Goal: Task Accomplishment & Management: Manage account settings

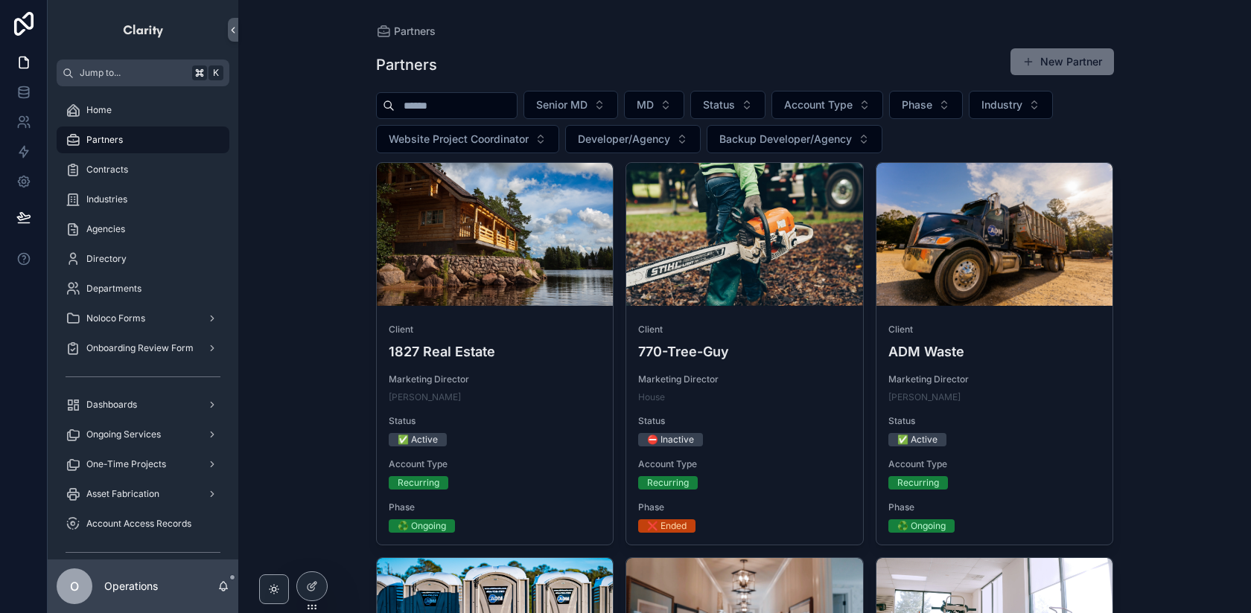
click at [132, 148] on div "Partners" at bounding box center [143, 140] width 155 height 24
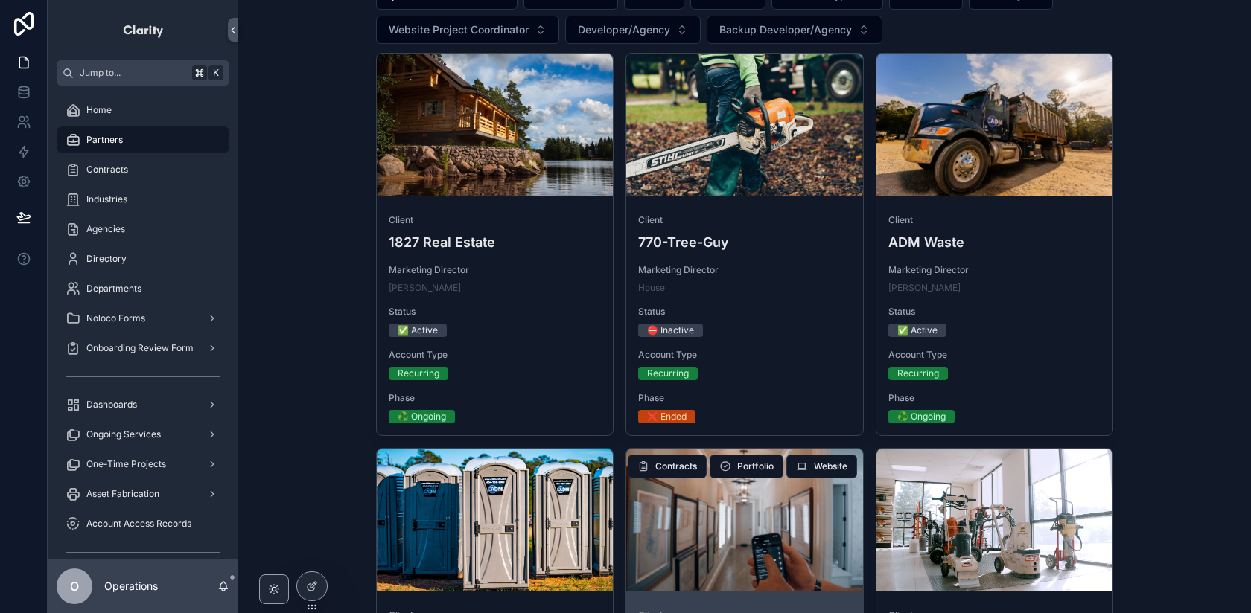
scroll to position [146, 0]
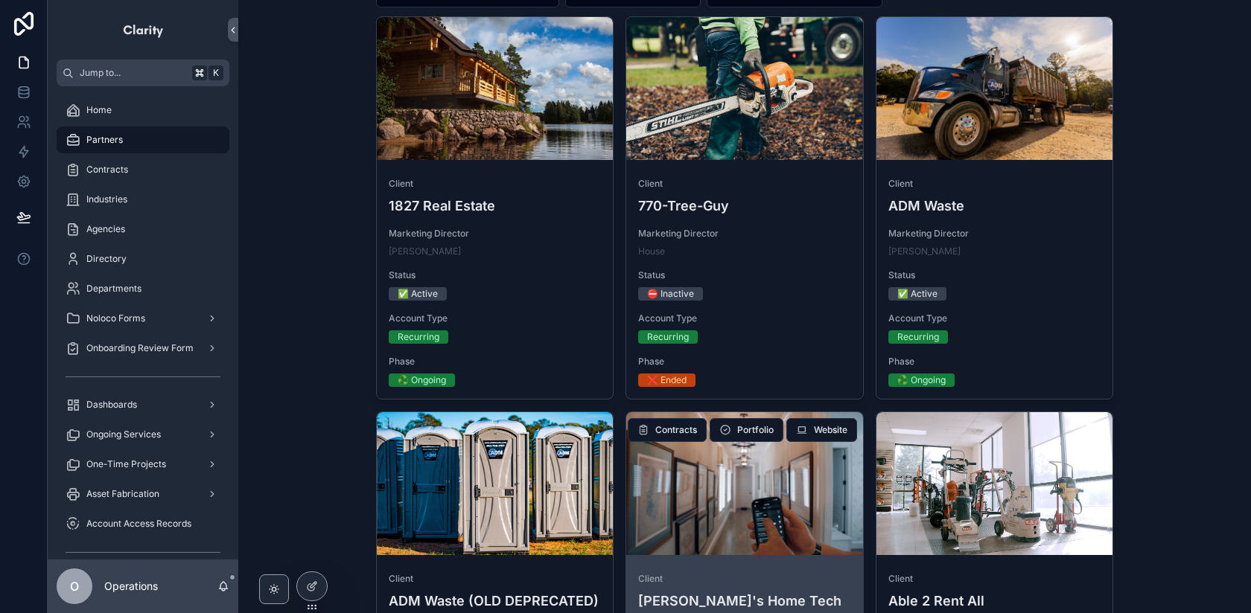
click at [779, 550] on div "scrollable content" at bounding box center [744, 483] width 237 height 143
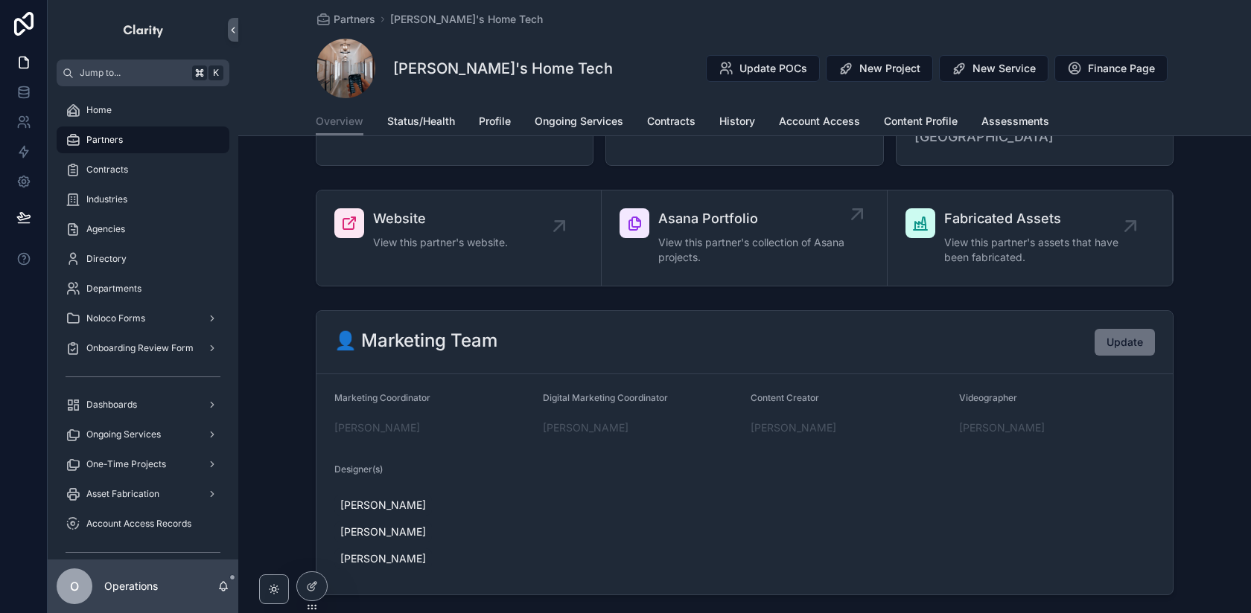
scroll to position [240, 0]
click at [317, 581] on icon at bounding box center [312, 587] width 12 height 12
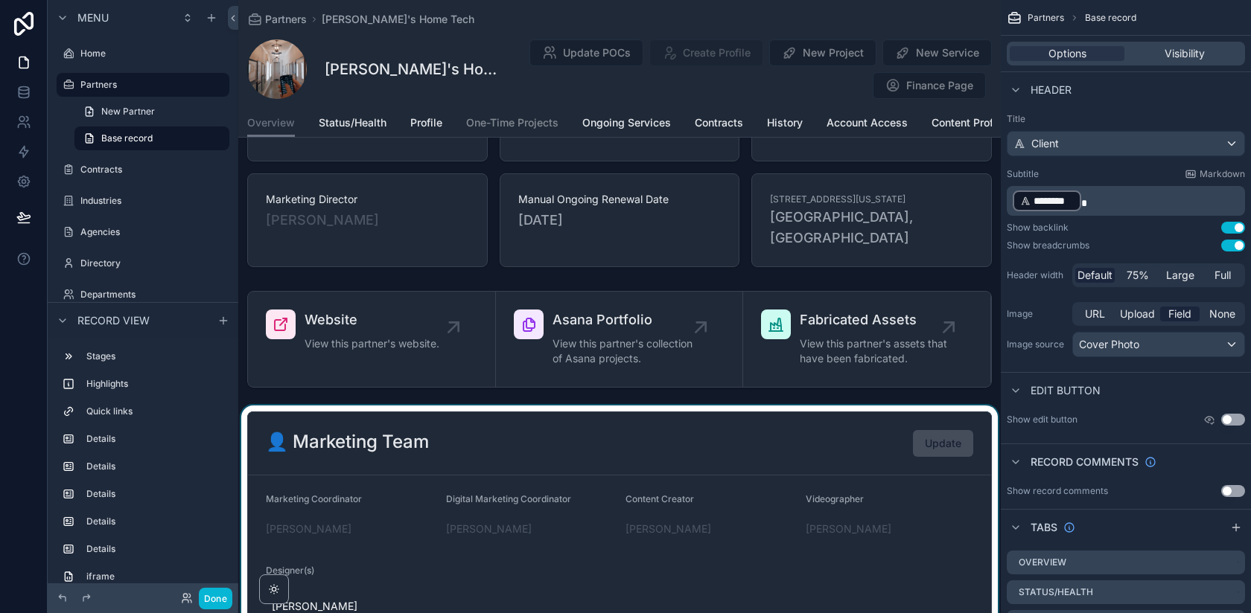
scroll to position [0, 0]
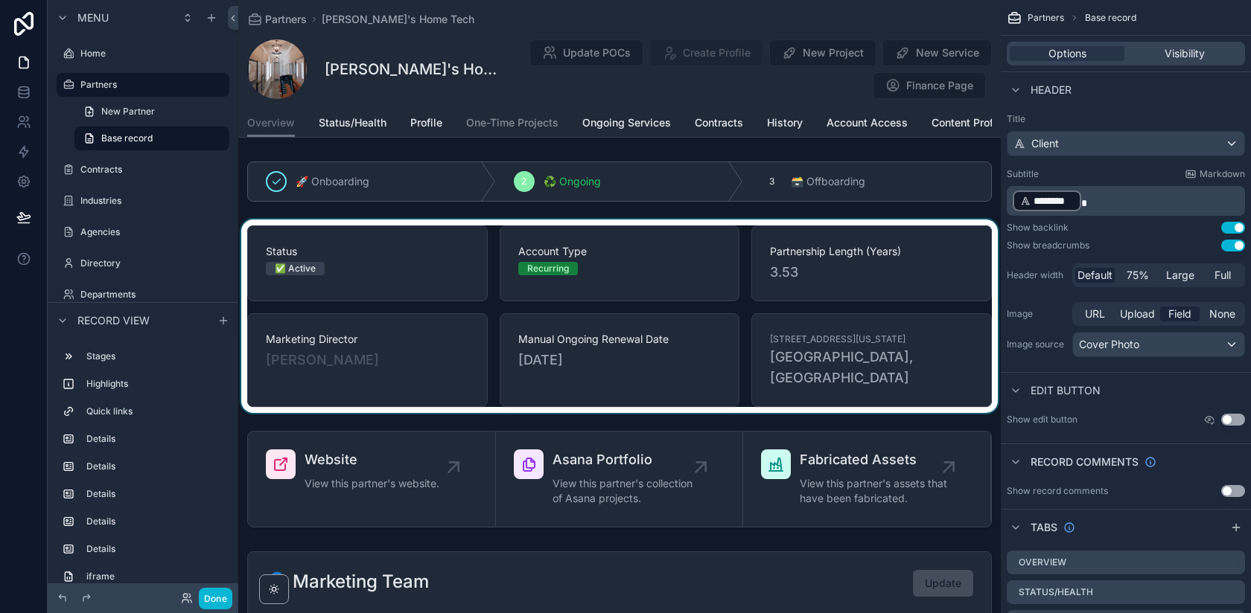
click at [492, 361] on div "scrollable content" at bounding box center [619, 317] width 762 height 194
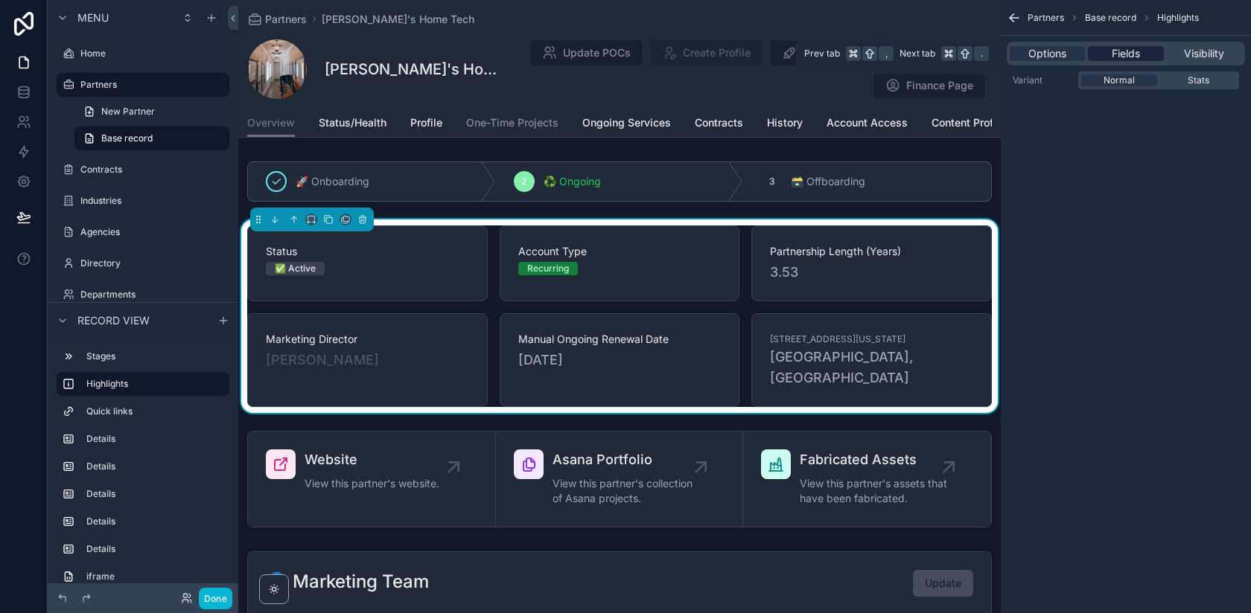
click at [1114, 54] on span "Fields" at bounding box center [1125, 53] width 28 height 15
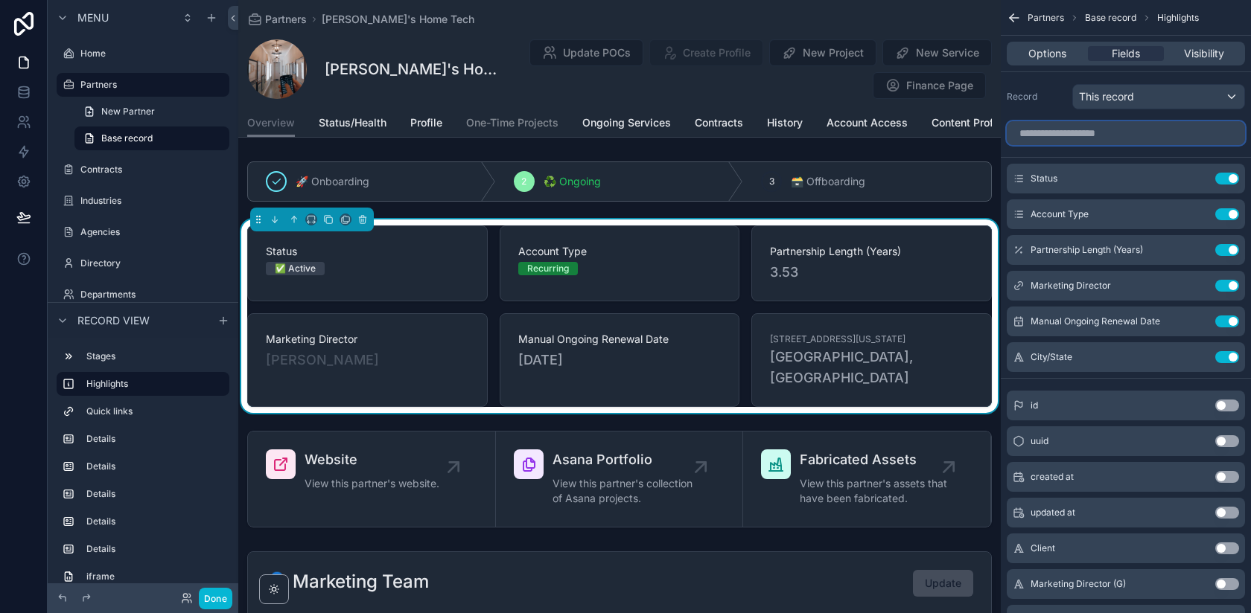
click at [1093, 134] on input "scrollable content" at bounding box center [1125, 133] width 238 height 24
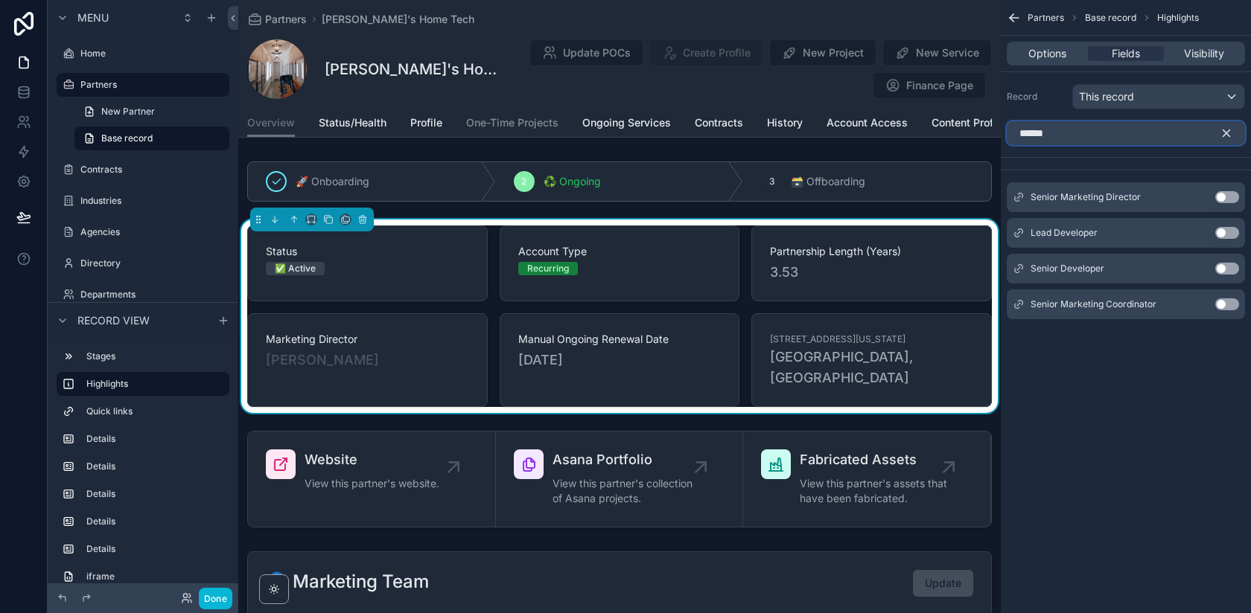
type input "******"
click at [1229, 197] on button "Use setting" at bounding box center [1227, 197] width 24 height 12
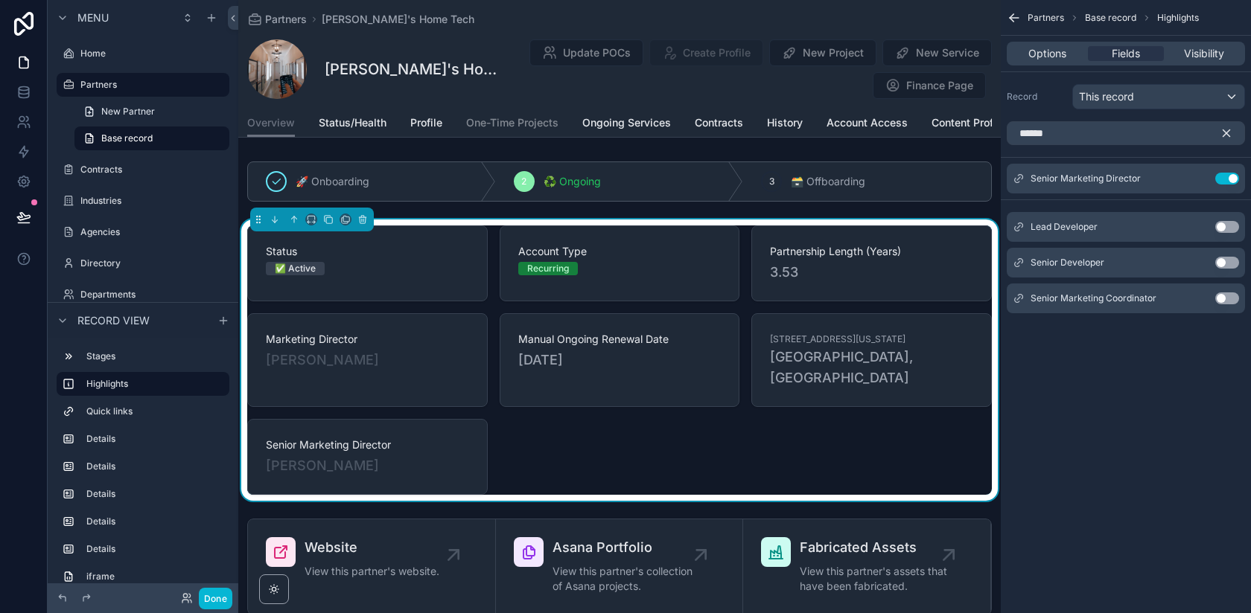
click at [1219, 131] on icon "scrollable content" at bounding box center [1225, 133] width 13 height 13
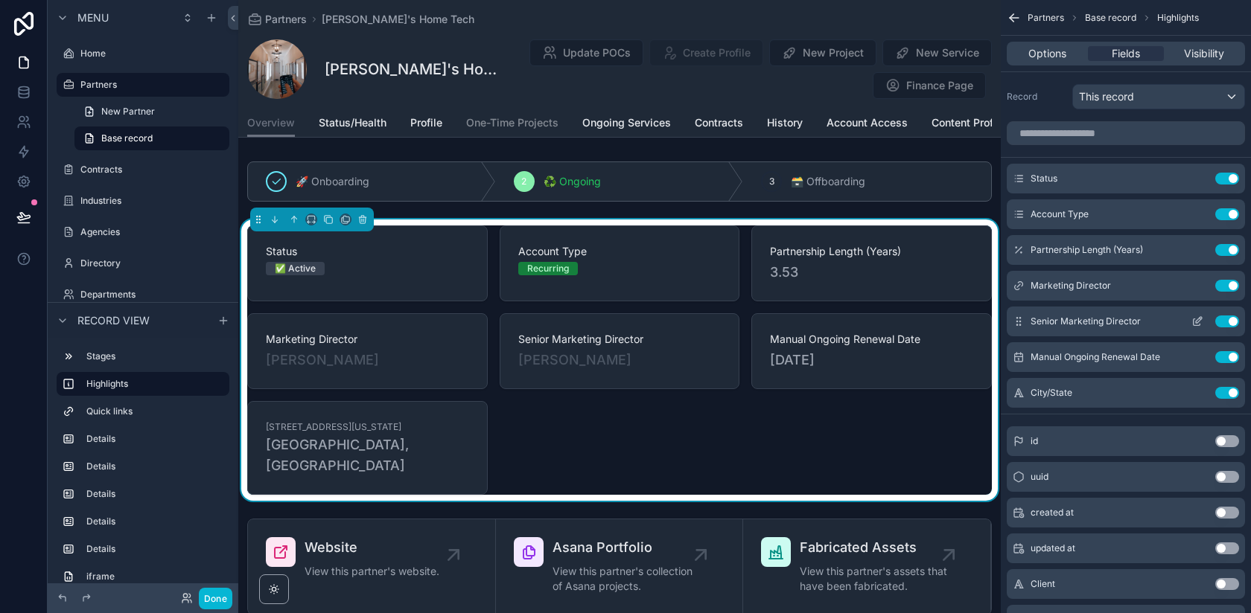
click at [1227, 322] on button "Use setting" at bounding box center [1227, 322] width 24 height 12
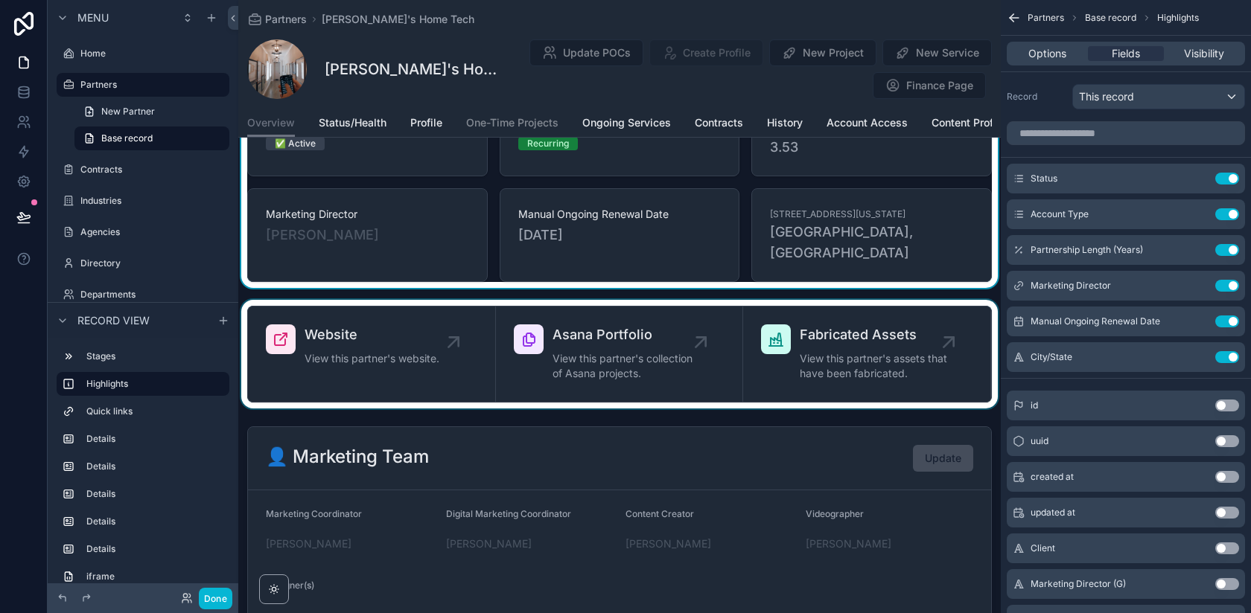
scroll to position [133, 0]
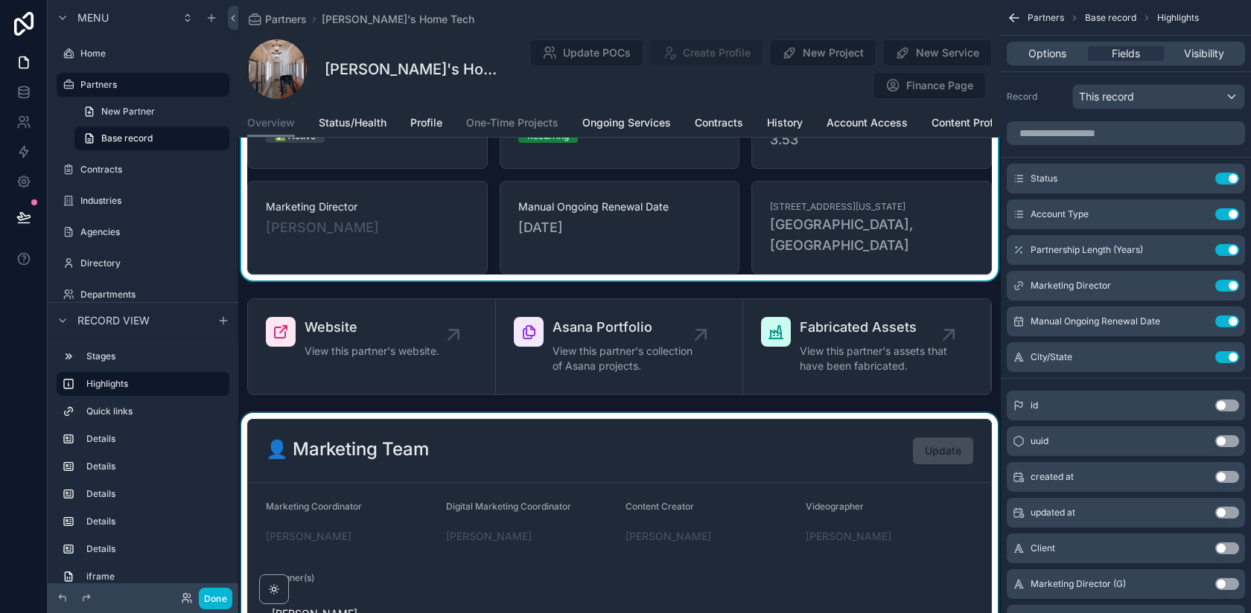
click at [771, 435] on div "scrollable content" at bounding box center [619, 561] width 762 height 297
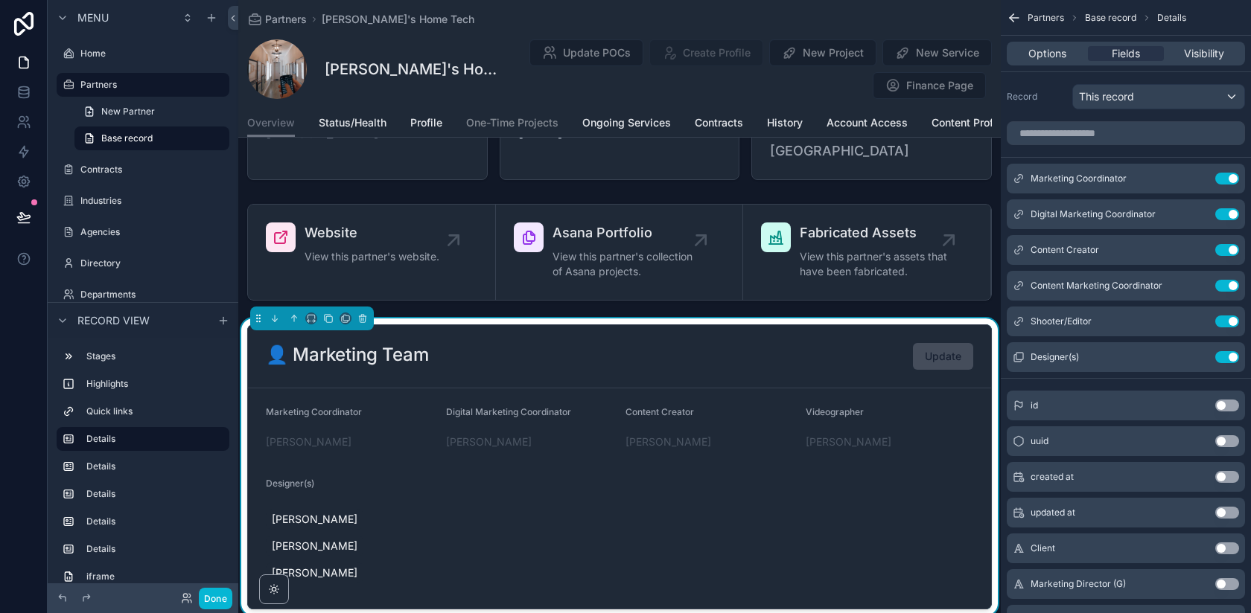
scroll to position [229, 0]
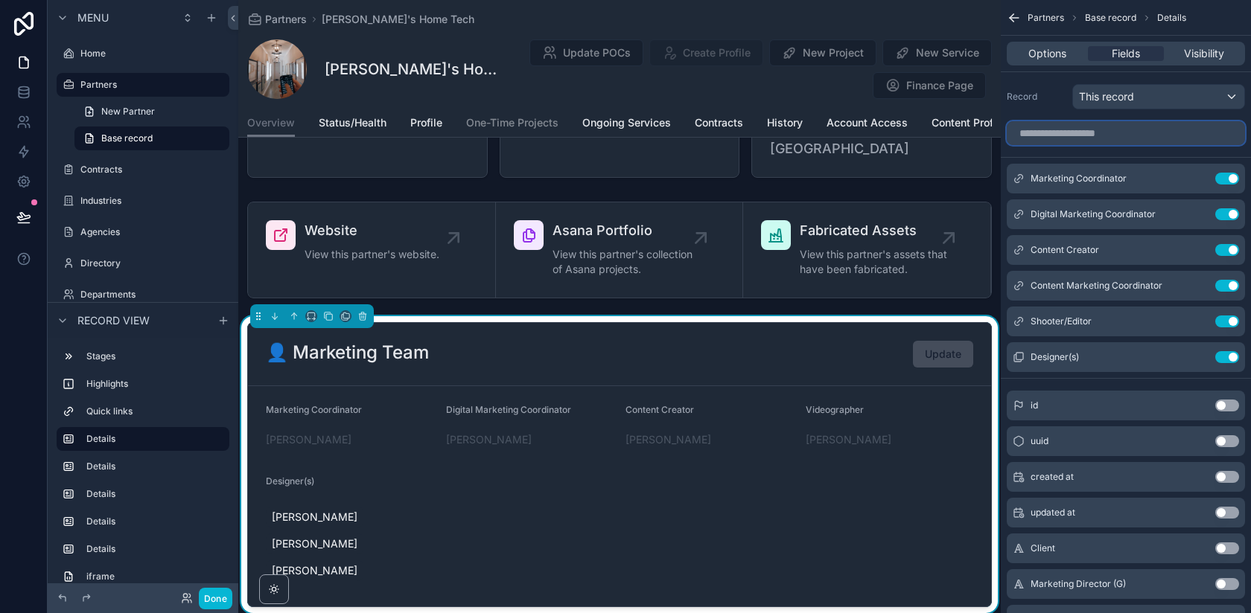
click at [1106, 139] on input "scrollable content" at bounding box center [1125, 133] width 238 height 24
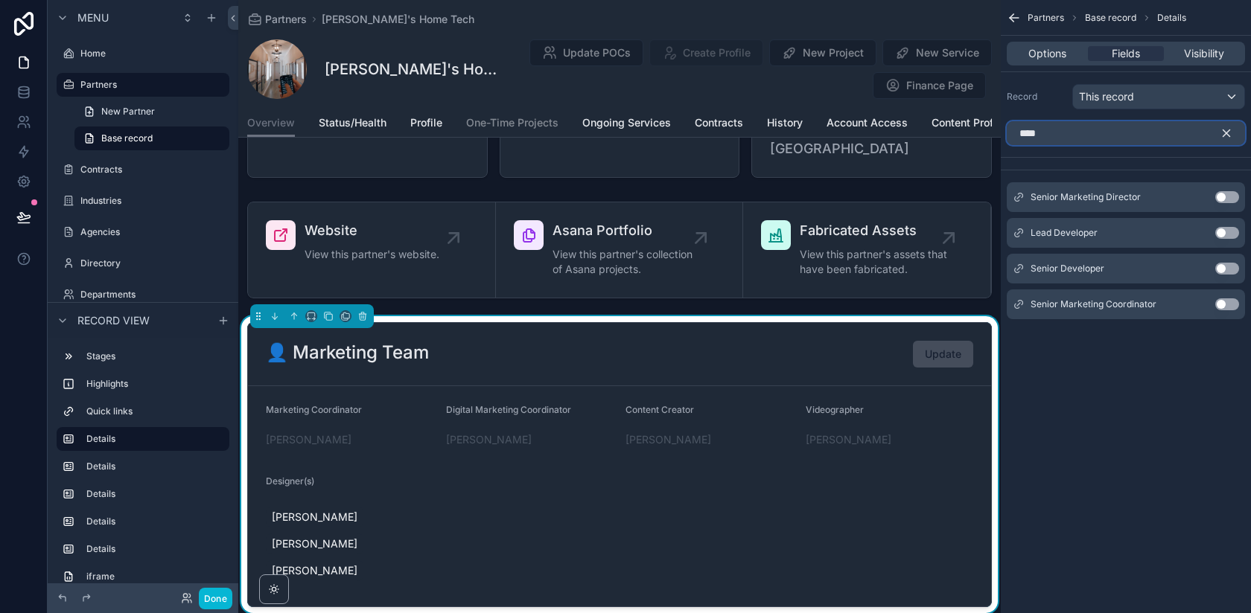
type input "****"
click at [1227, 197] on button "Use setting" at bounding box center [1227, 197] width 24 height 12
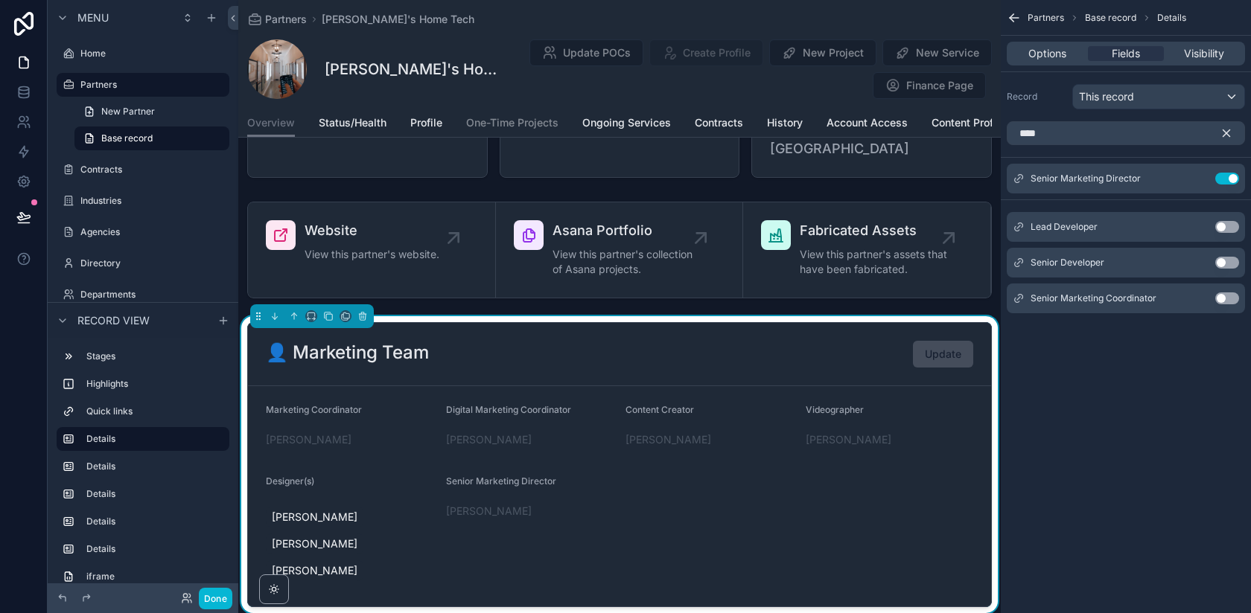
click at [1228, 135] on icon "scrollable content" at bounding box center [1225, 133] width 13 height 13
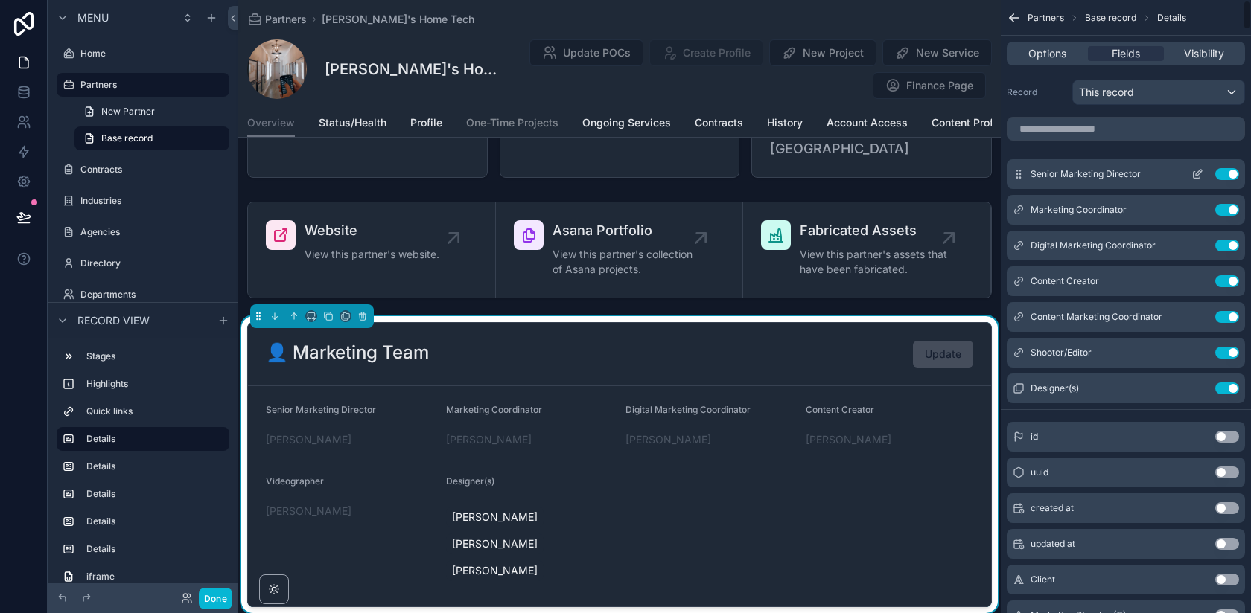
scroll to position [0, 0]
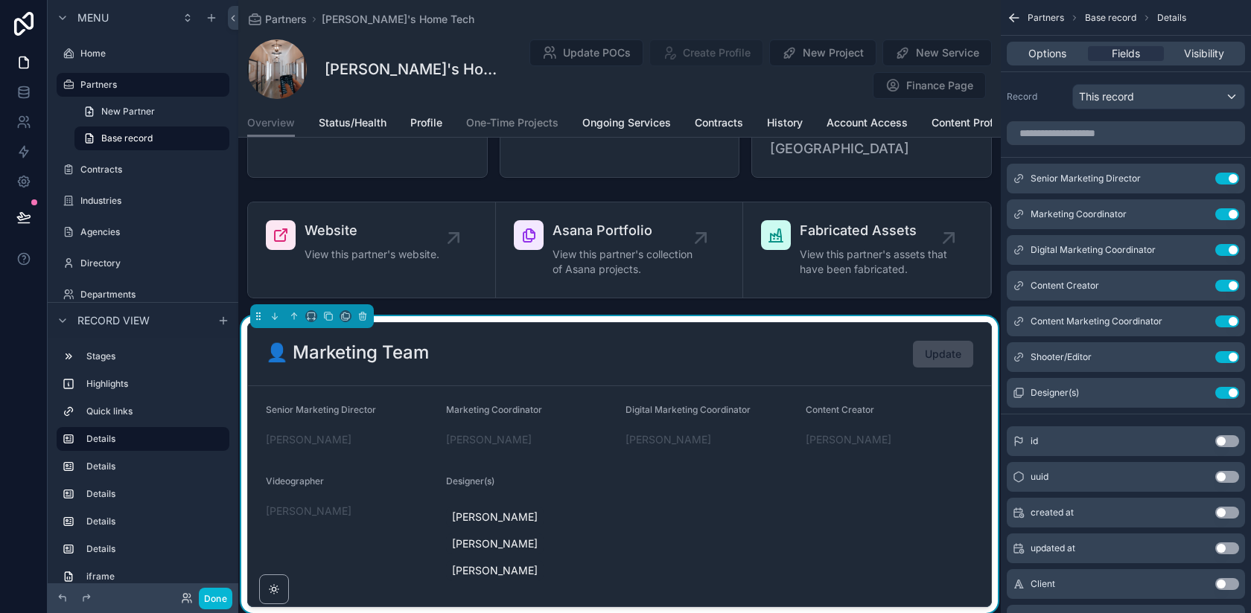
click at [936, 350] on div "👤 Marketing Team Update" at bounding box center [619, 354] width 743 height 63
click at [1061, 57] on span "Options" at bounding box center [1047, 53] width 38 height 15
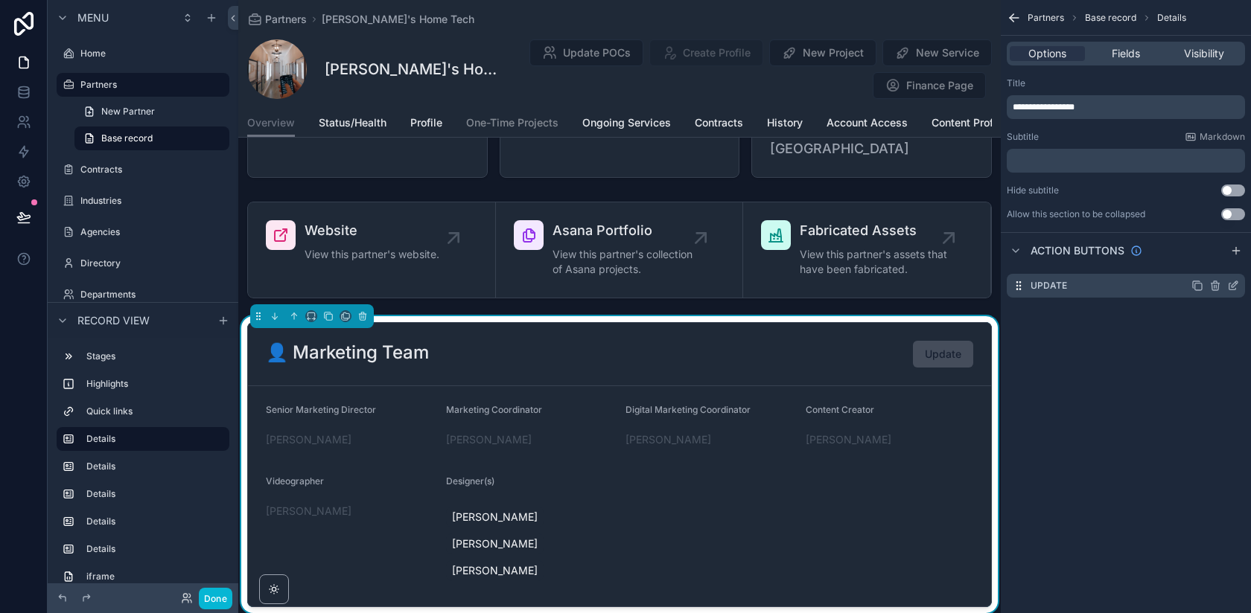
click at [1231, 287] on icon "scrollable content" at bounding box center [1234, 284] width 6 height 6
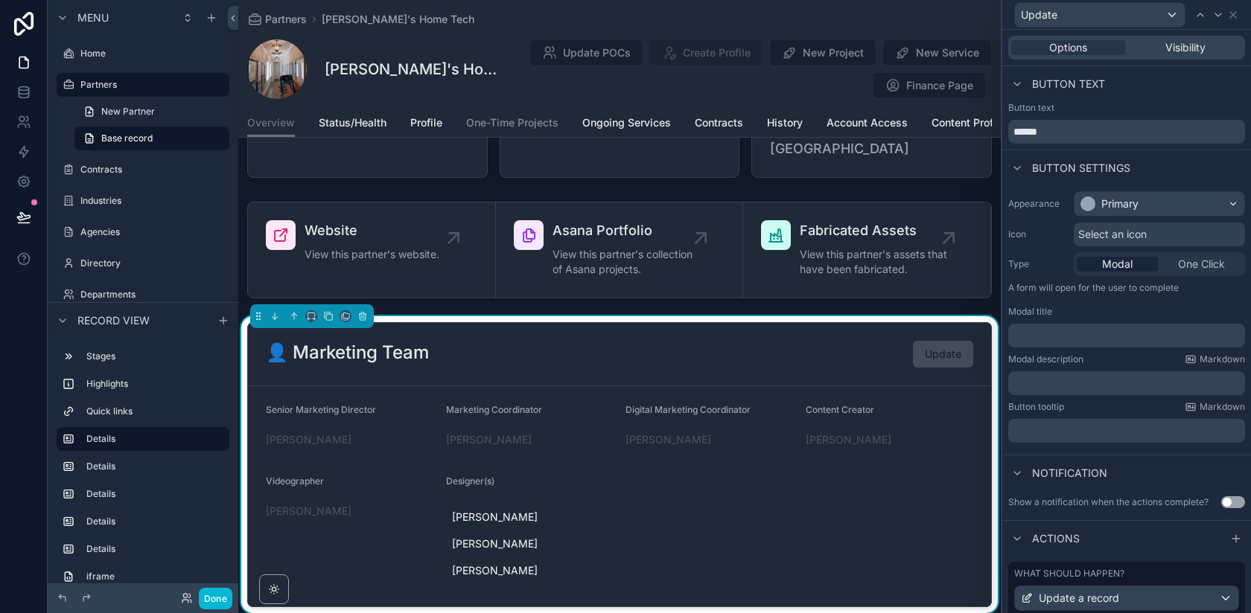
scroll to position [103, 0]
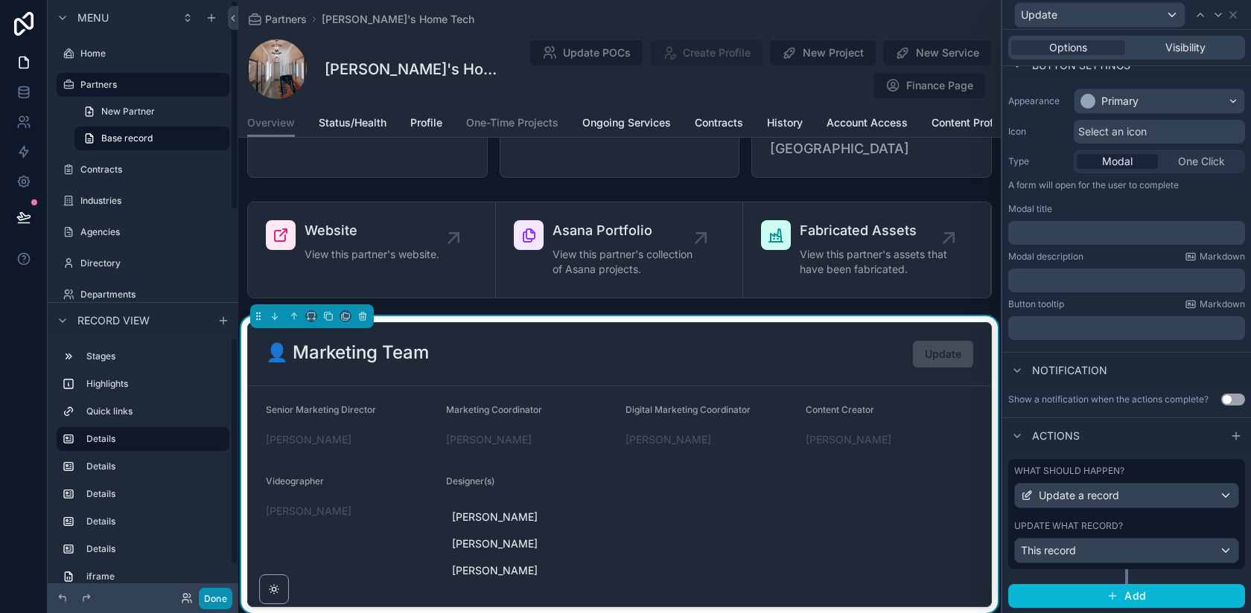
click at [219, 592] on button "Done" at bounding box center [215, 599] width 33 height 22
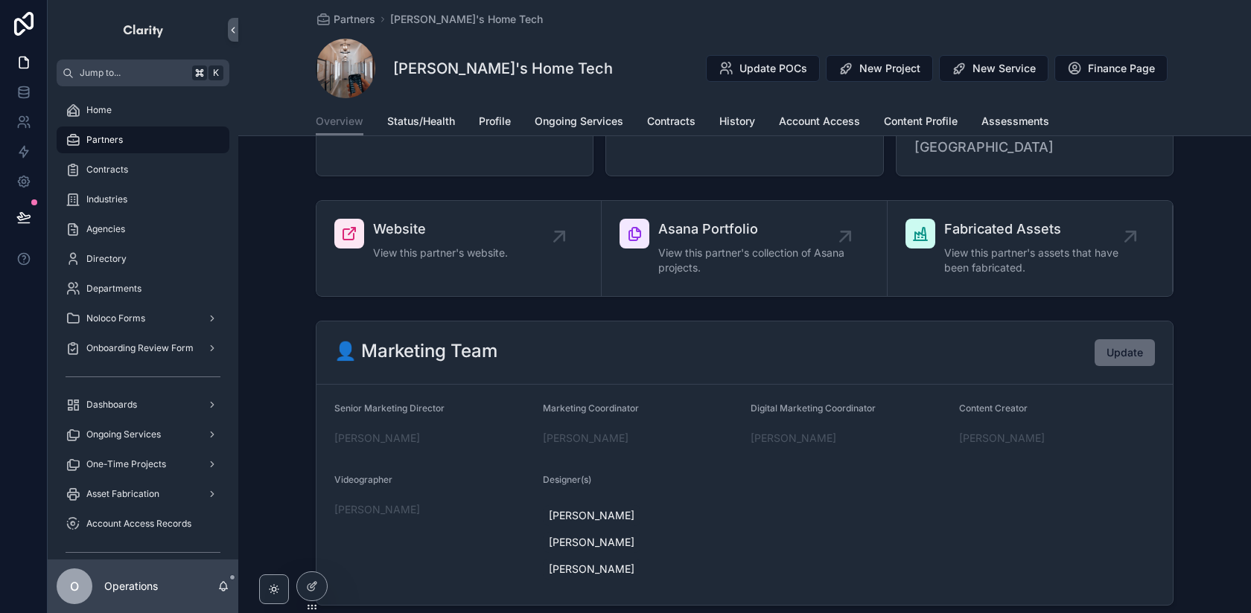
click at [1137, 345] on span "Update" at bounding box center [1124, 352] width 36 height 15
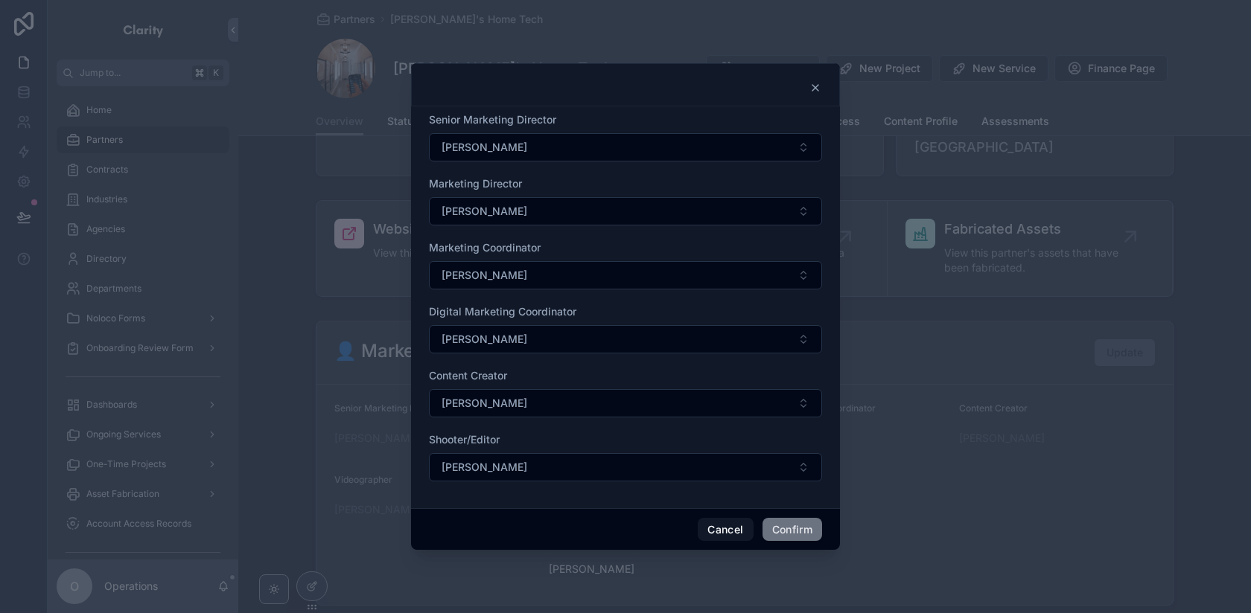
click at [817, 89] on icon at bounding box center [815, 88] width 6 height 6
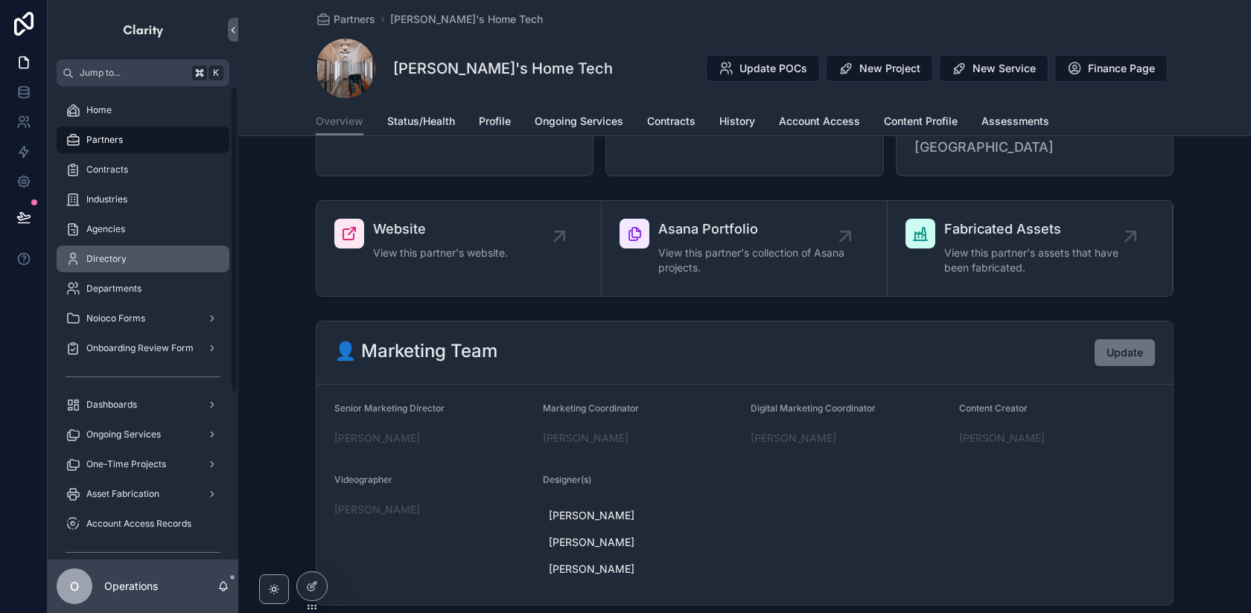
click at [159, 269] on div "Directory" at bounding box center [143, 259] width 155 height 24
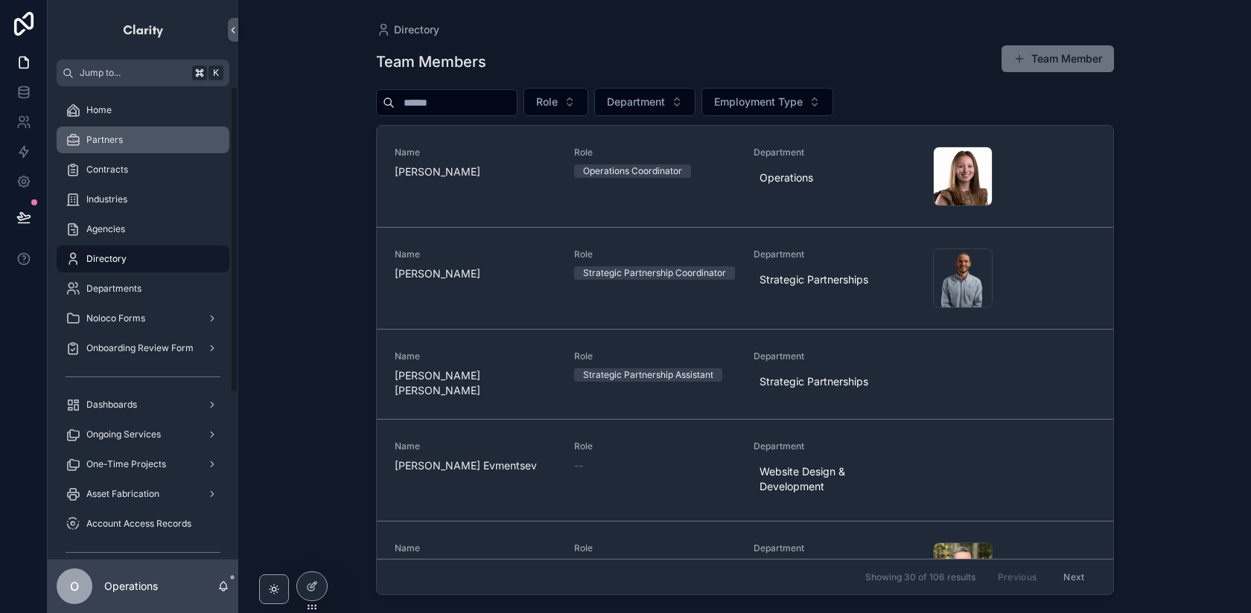
click at [171, 150] on div "Partners" at bounding box center [143, 140] width 155 height 24
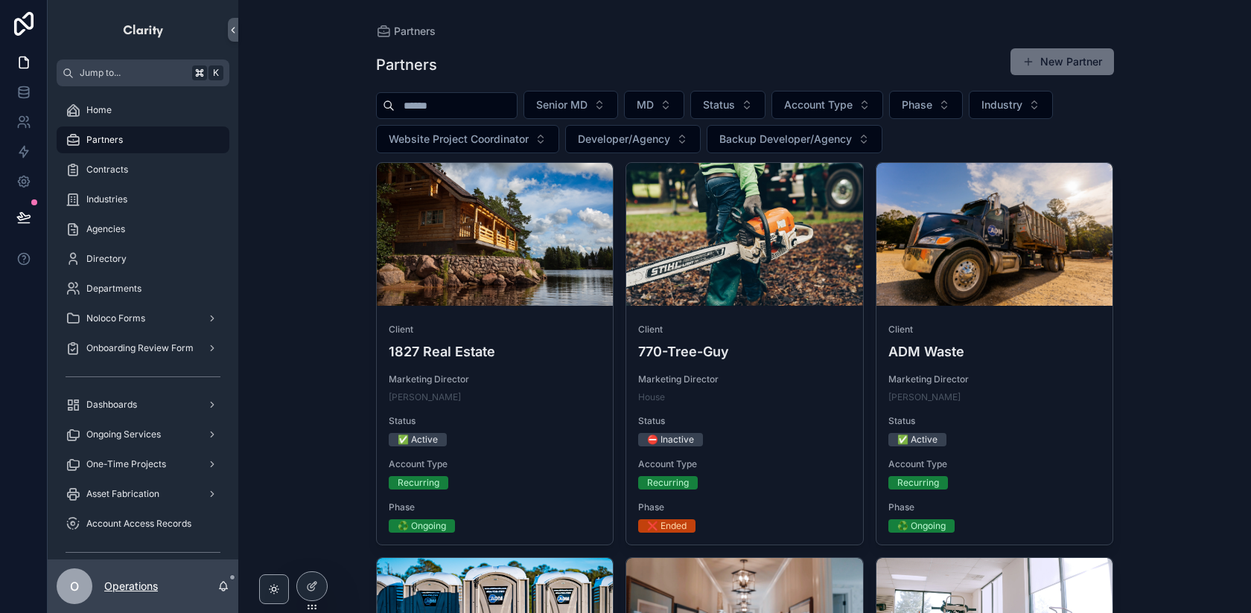
click at [132, 581] on p "Operations" at bounding box center [131, 586] width 54 height 15
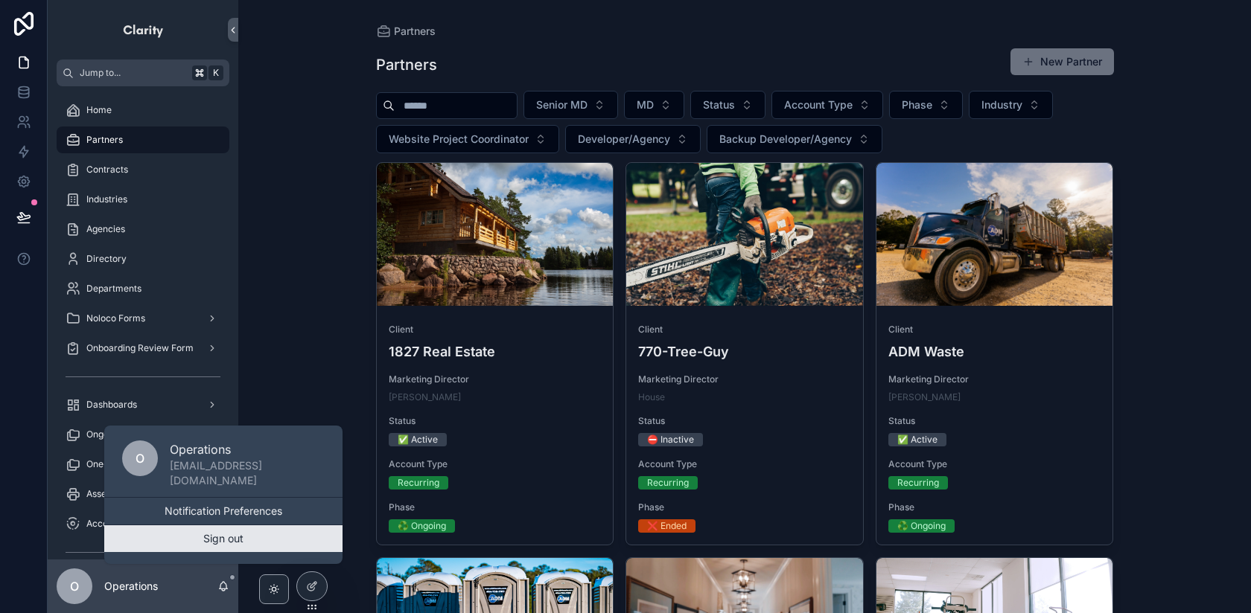
click at [177, 544] on button "Sign out" at bounding box center [223, 539] width 238 height 27
